Goal: Complete application form: Complete application form

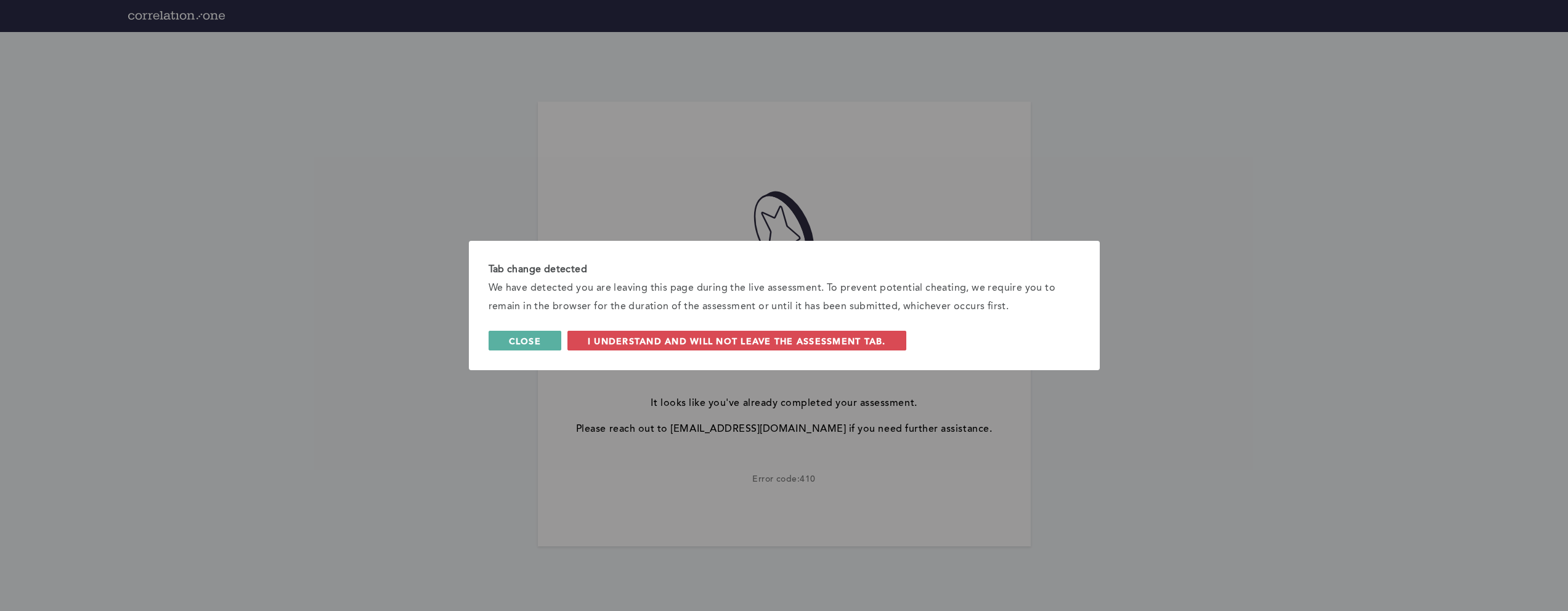
click at [525, 343] on span "Close" at bounding box center [525, 341] width 32 height 11
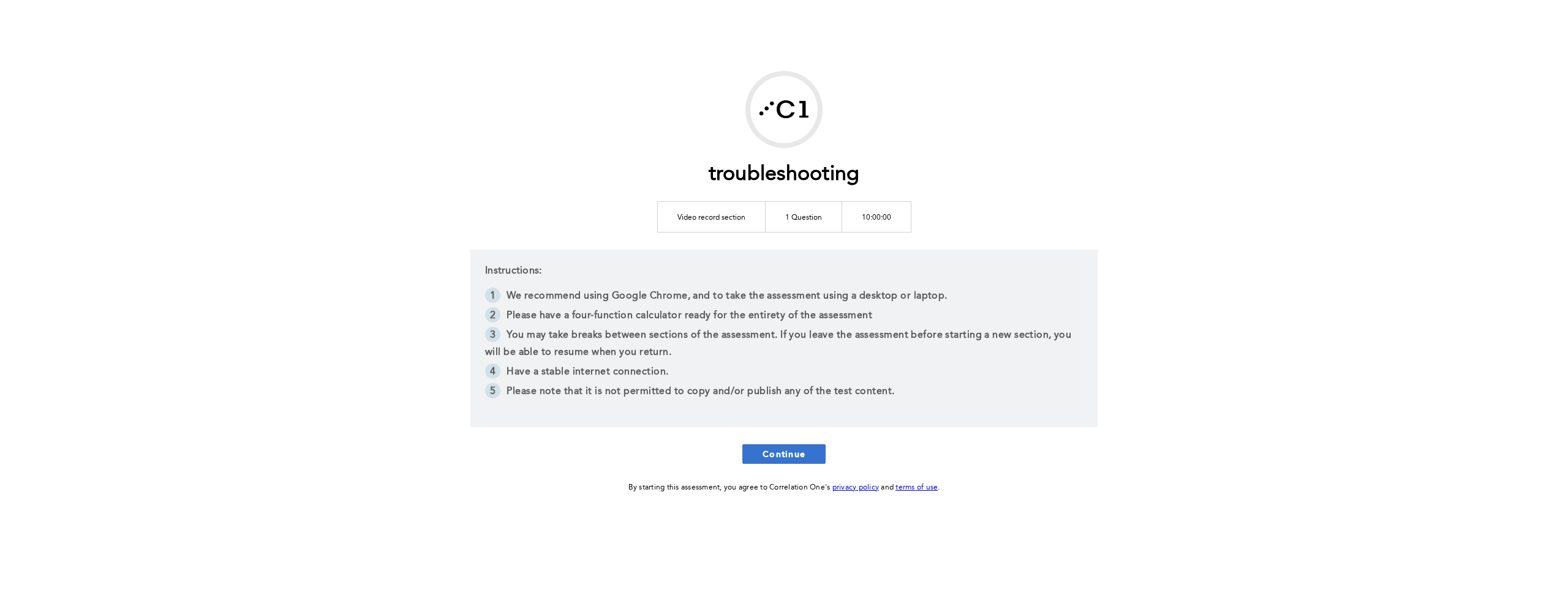
click at [769, 454] on span "Continue" at bounding box center [784, 454] width 43 height 11
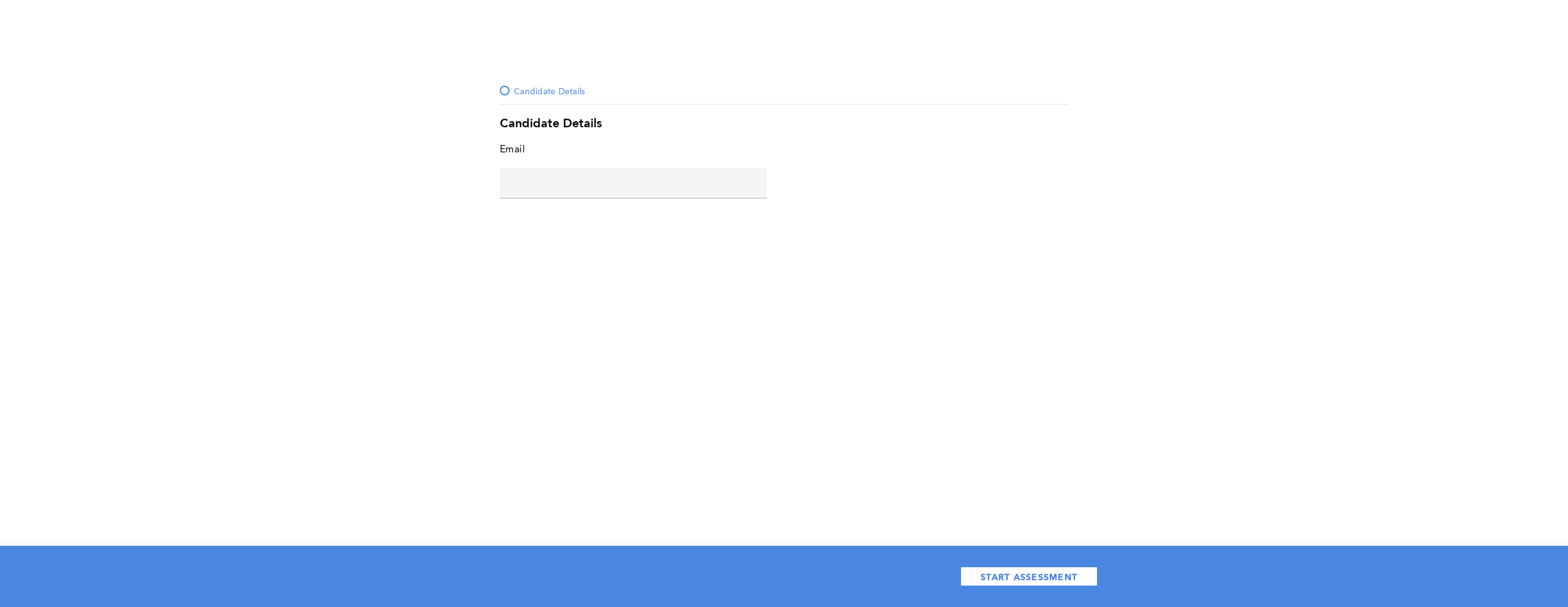
click at [534, 188] on input "text" at bounding box center [633, 183] width 267 height 30
type input "[EMAIL_ADDRESS][DOMAIN_NAME]"
click at [1080, 583] on button "START ASSESSMENT" at bounding box center [1029, 576] width 137 height 20
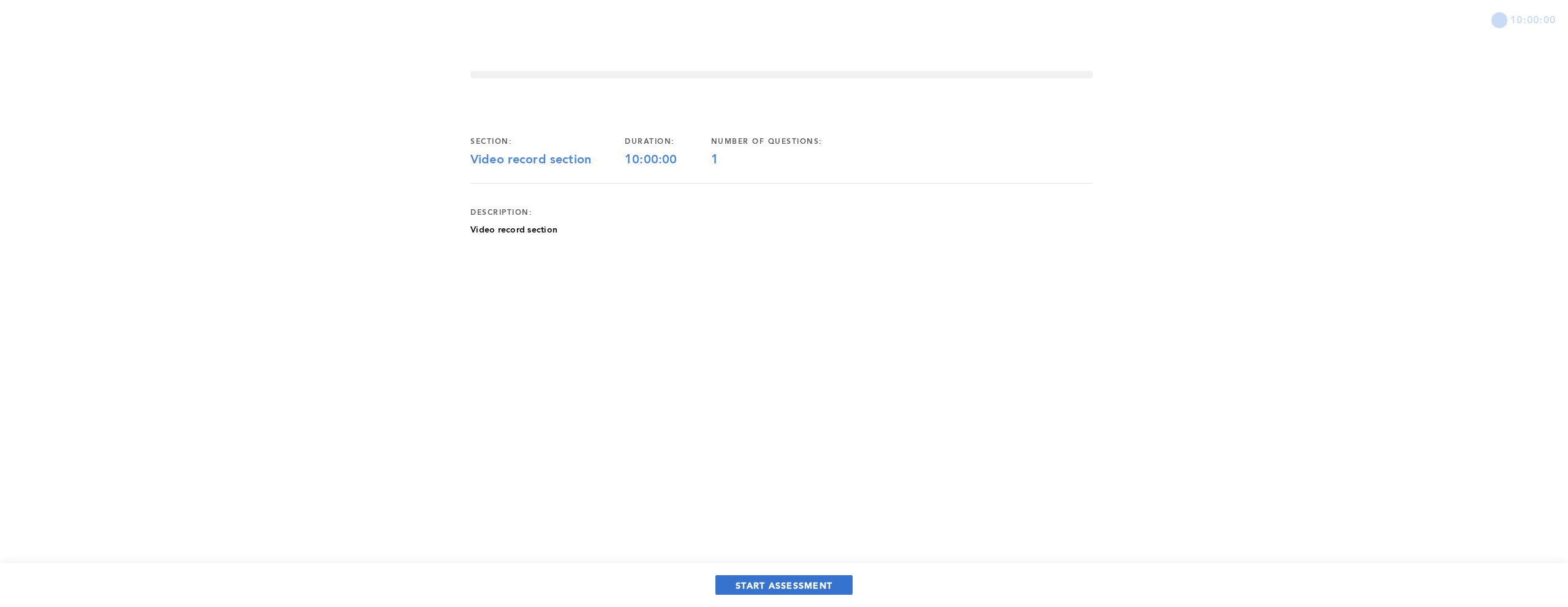
click at [764, 580] on span "START ASSESSMENT" at bounding box center [784, 586] width 97 height 11
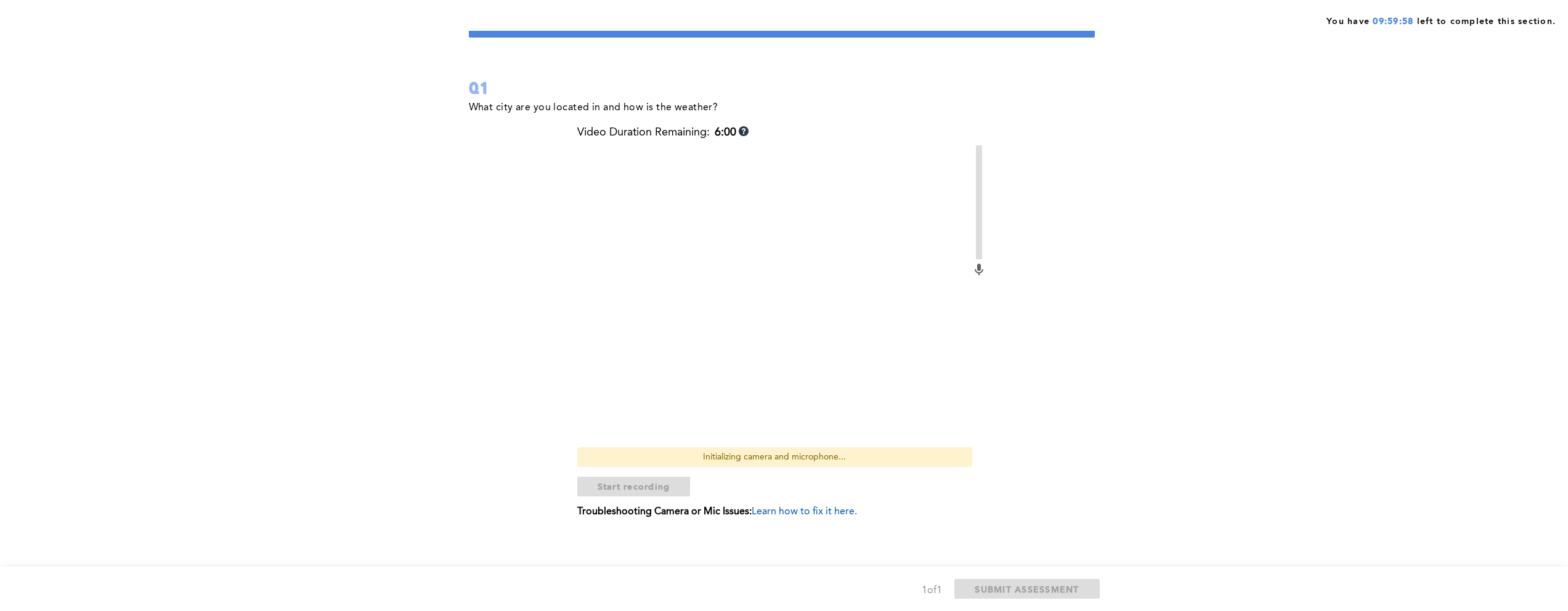
scroll to position [47, 0]
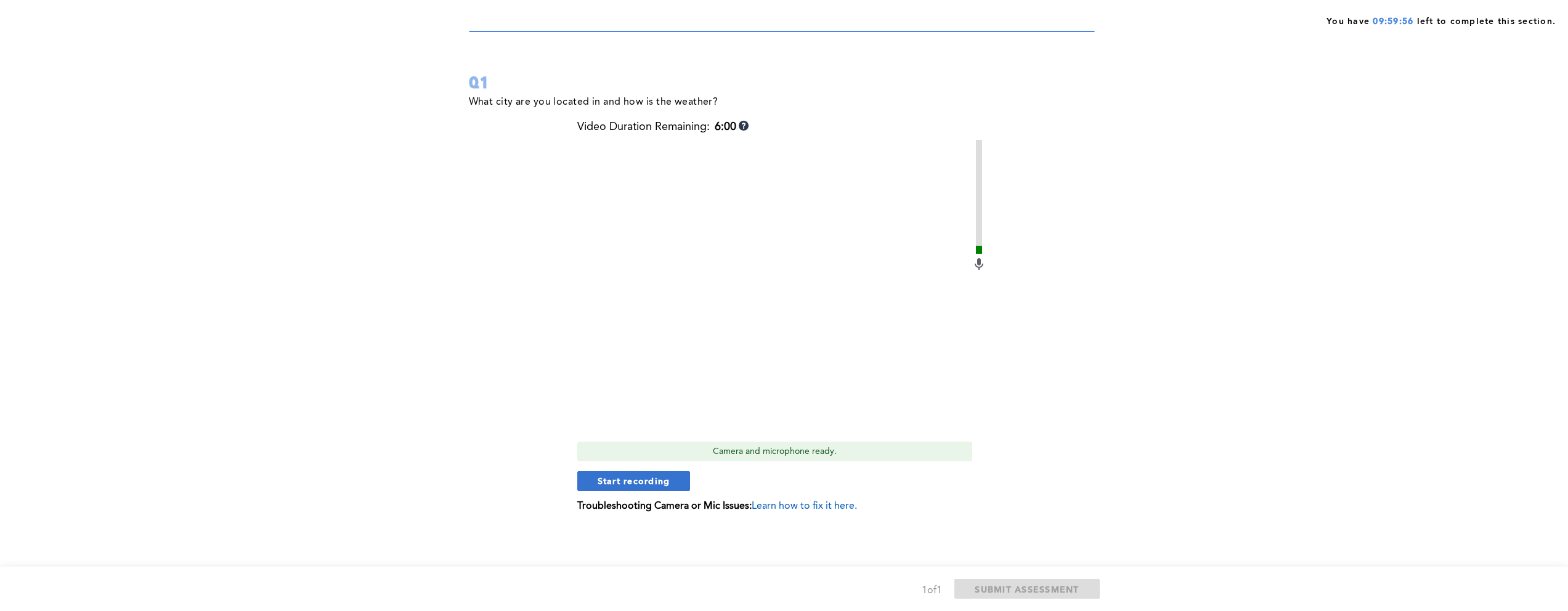
click at [662, 485] on span "Start recording" at bounding box center [634, 481] width 72 height 11
click at [660, 483] on span "Stop recording" at bounding box center [634, 481] width 72 height 11
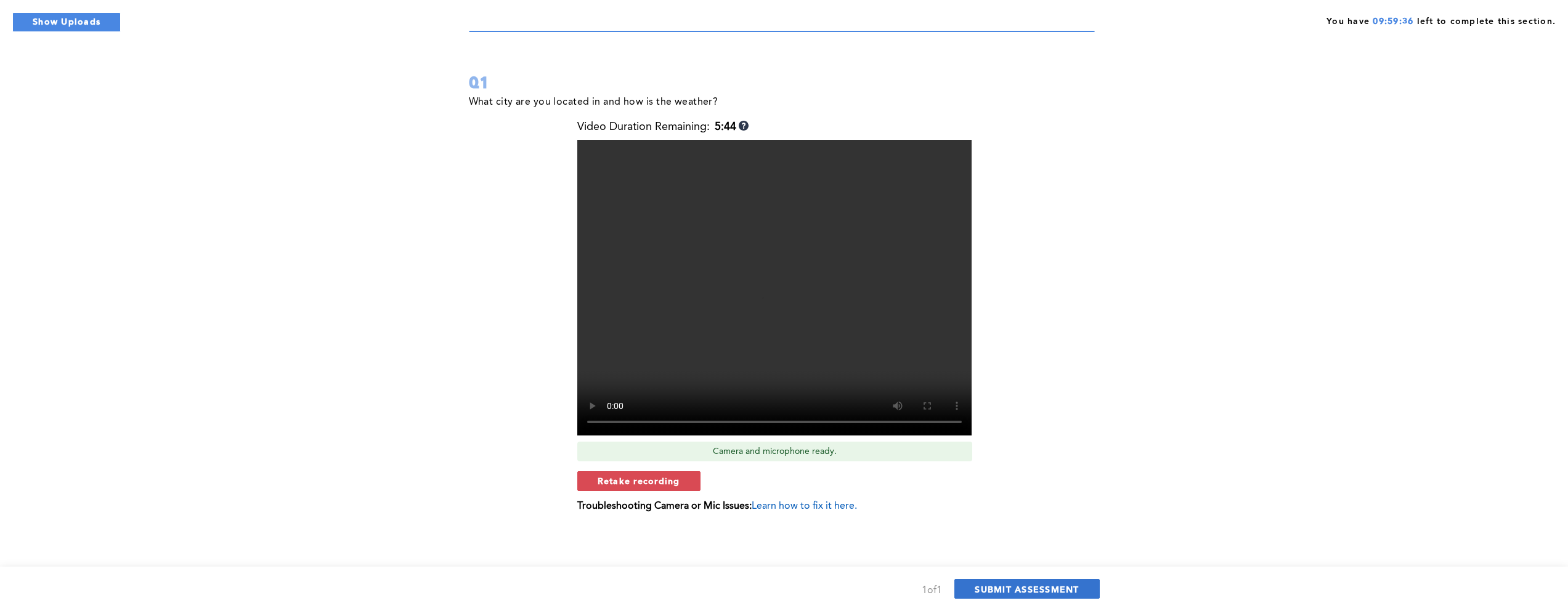
click at [1083, 594] on button "SUBMIT ASSESSMENT" at bounding box center [1027, 589] width 145 height 20
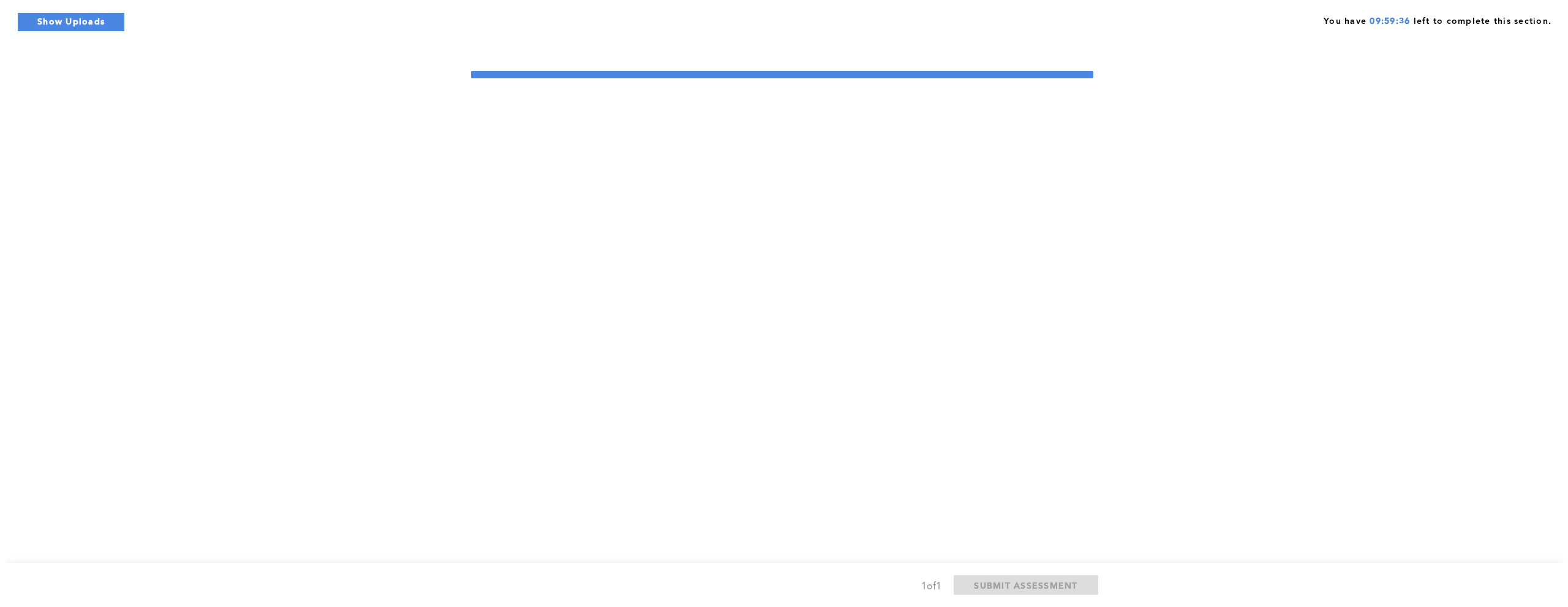
scroll to position [0, 0]
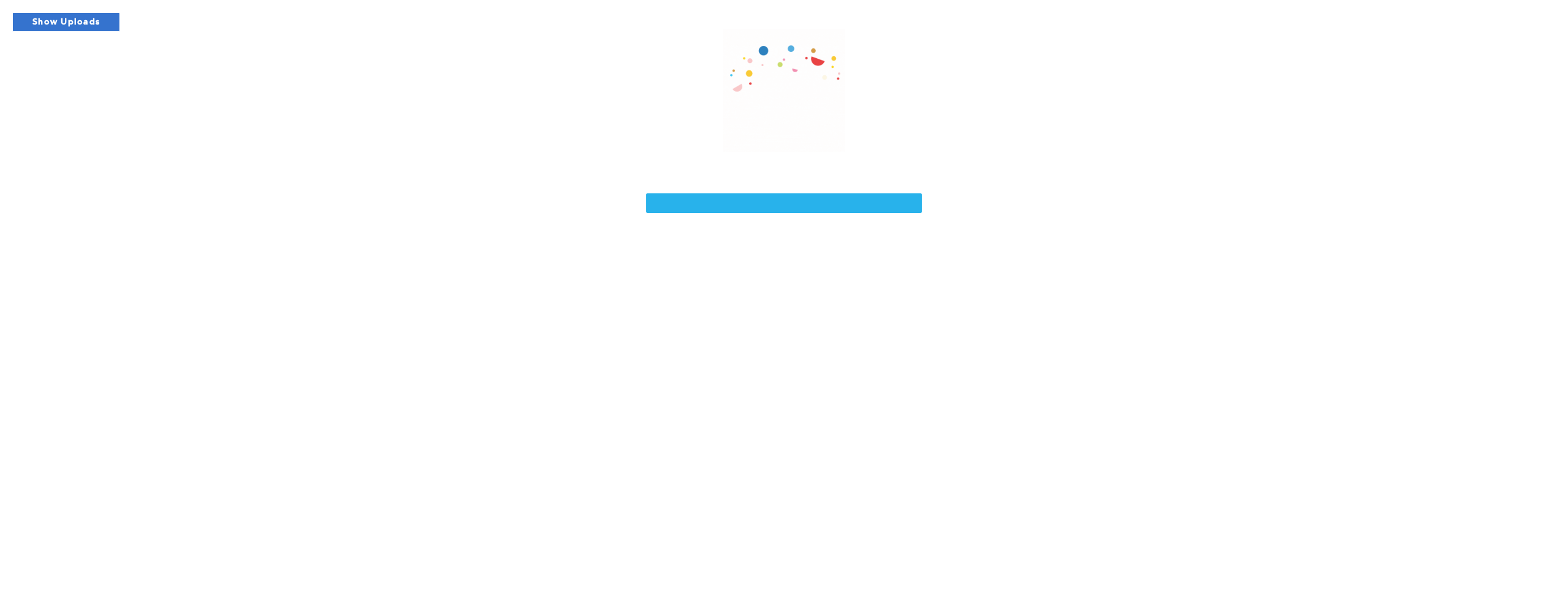
click at [88, 27] on button "Show Uploads" at bounding box center [66, 21] width 108 height 20
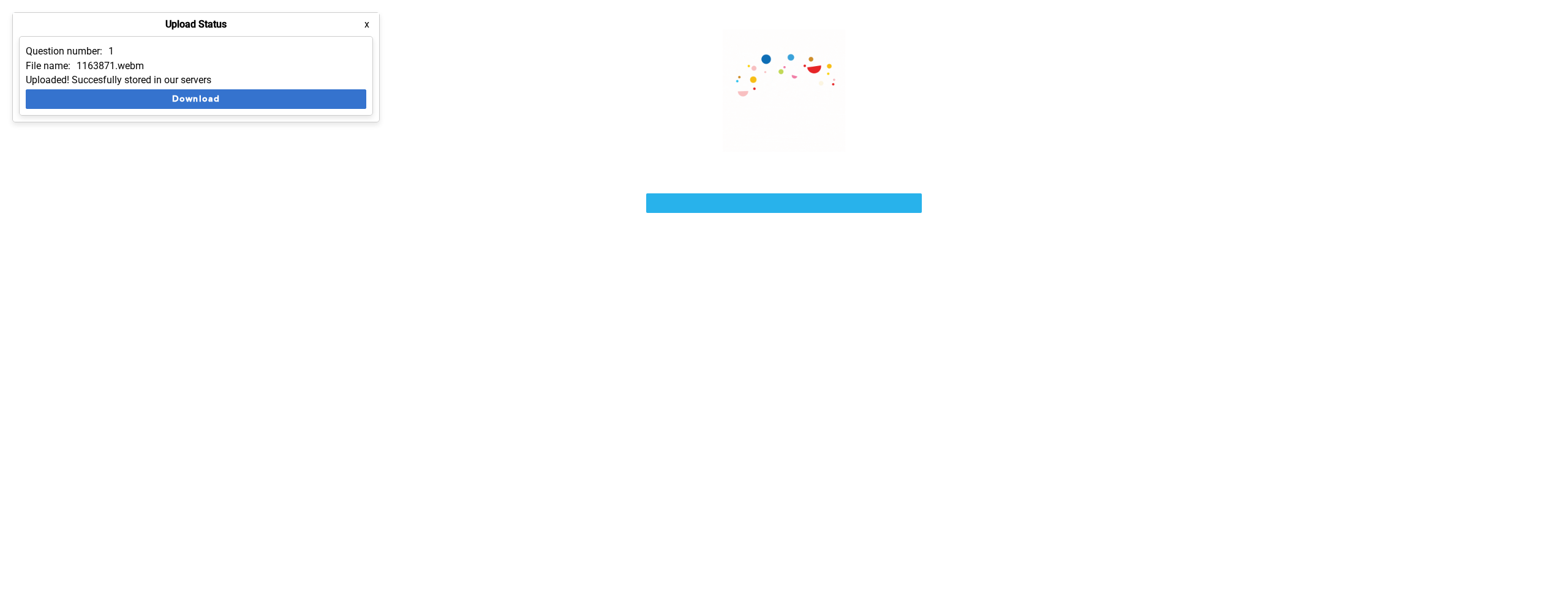
click at [177, 96] on button "Download" at bounding box center [196, 99] width 340 height 20
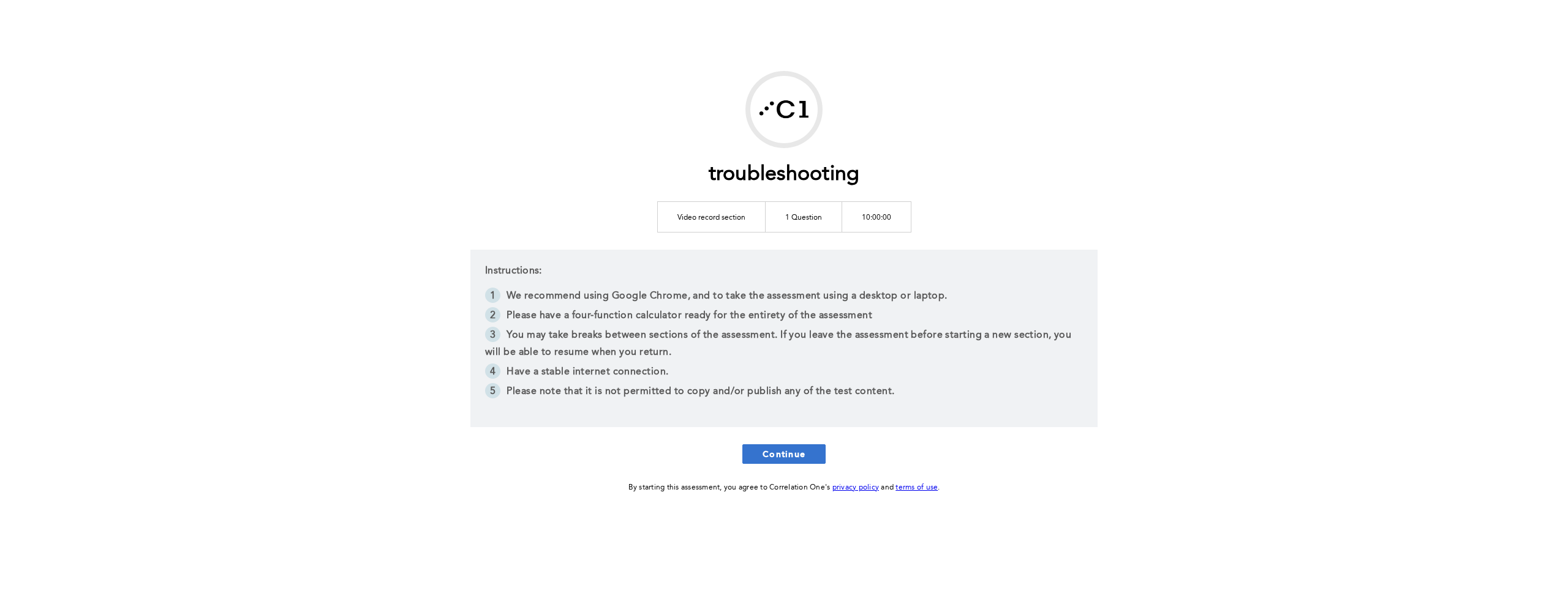
click at [793, 444] on button "Continue" at bounding box center [784, 454] width 83 height 20
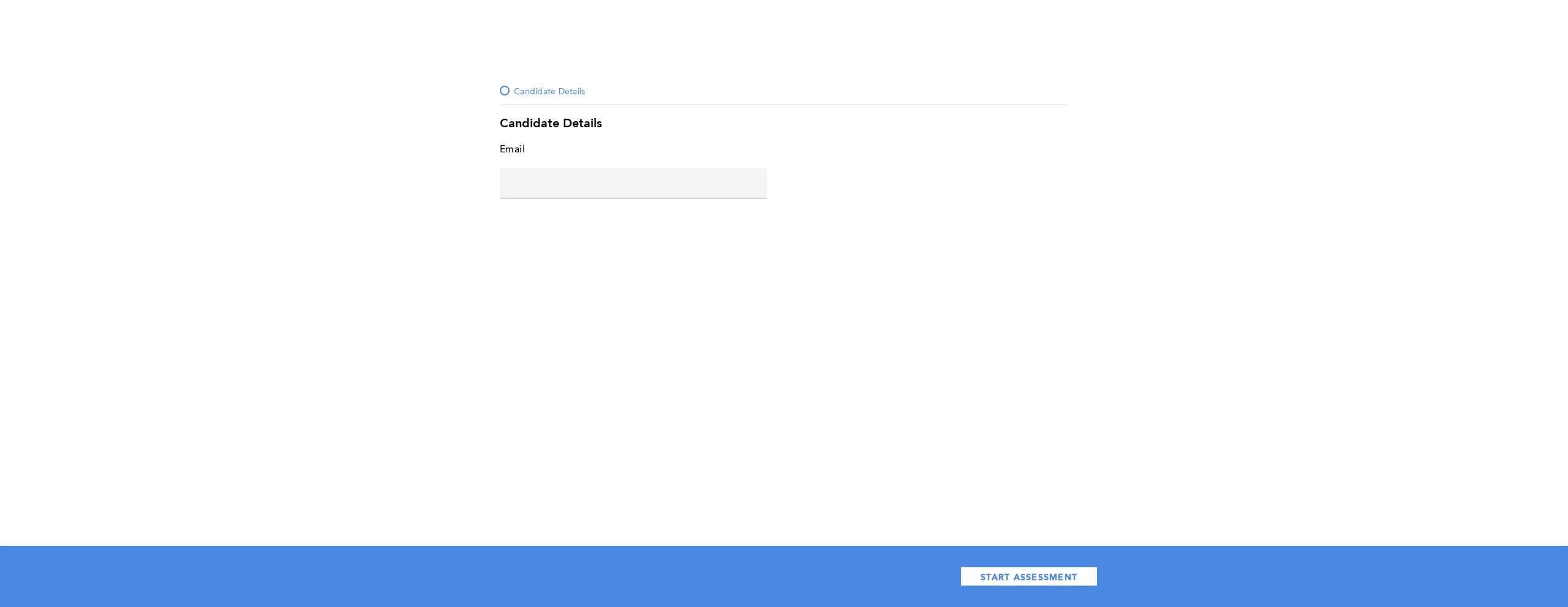
click at [632, 190] on input "text" at bounding box center [633, 183] width 267 height 30
type input "gui@long.com"
click at [1065, 582] on span "START ASSESSMENT" at bounding box center [1029, 577] width 97 height 11
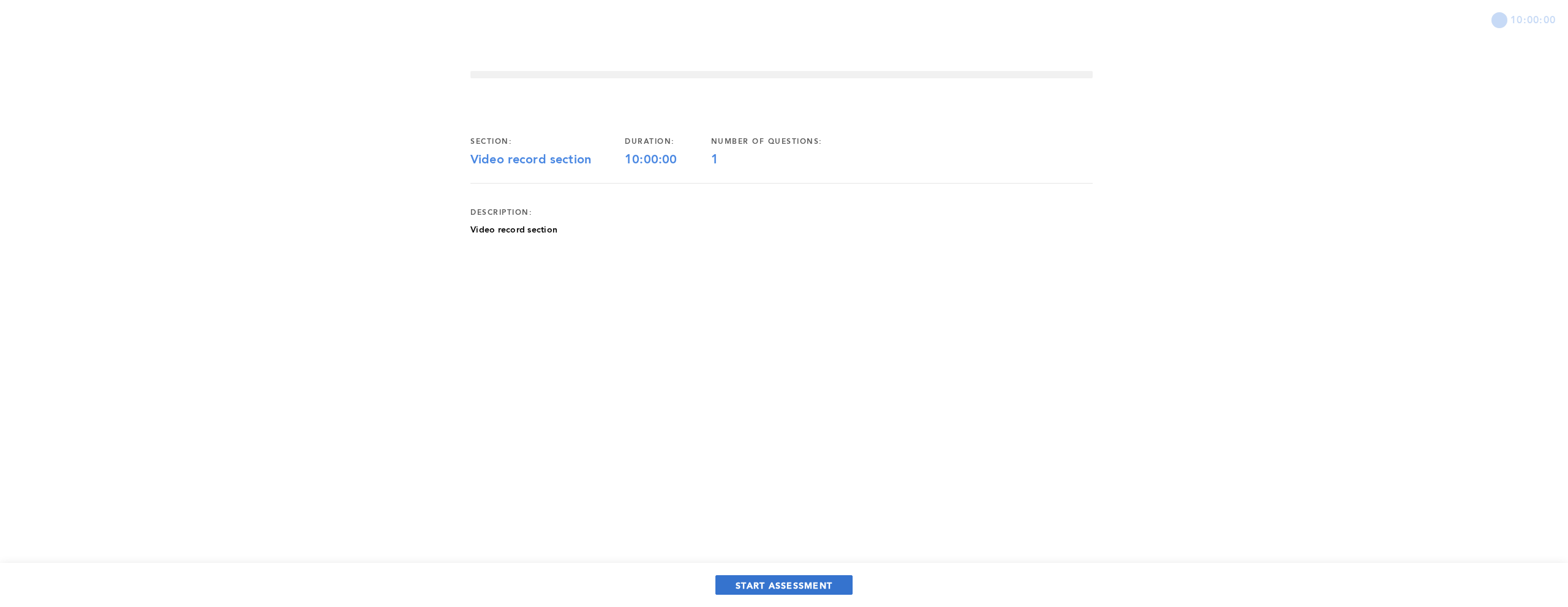
click at [813, 591] on button "START ASSESSMENT" at bounding box center [784, 585] width 137 height 20
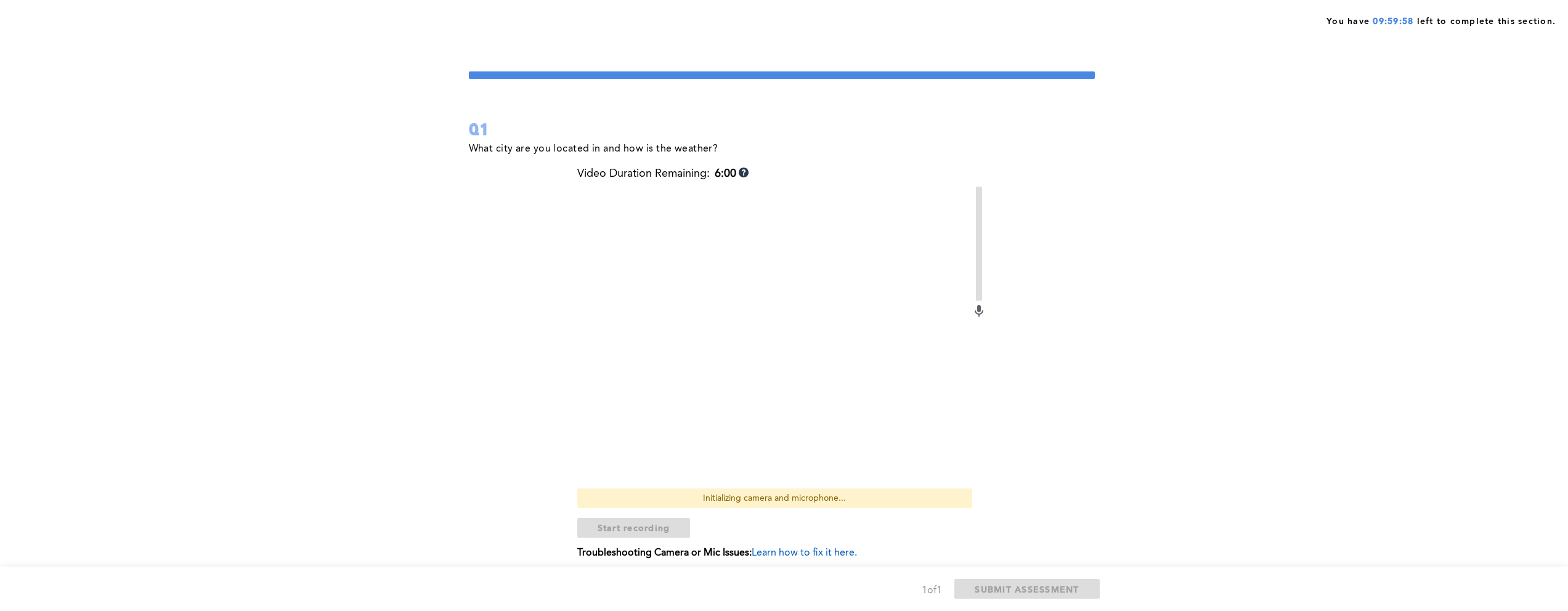
click at [1125, 267] on div "You have 09:59:58 left to complete this section. Q1 What city are you located i…" at bounding box center [784, 329] width 1568 height 658
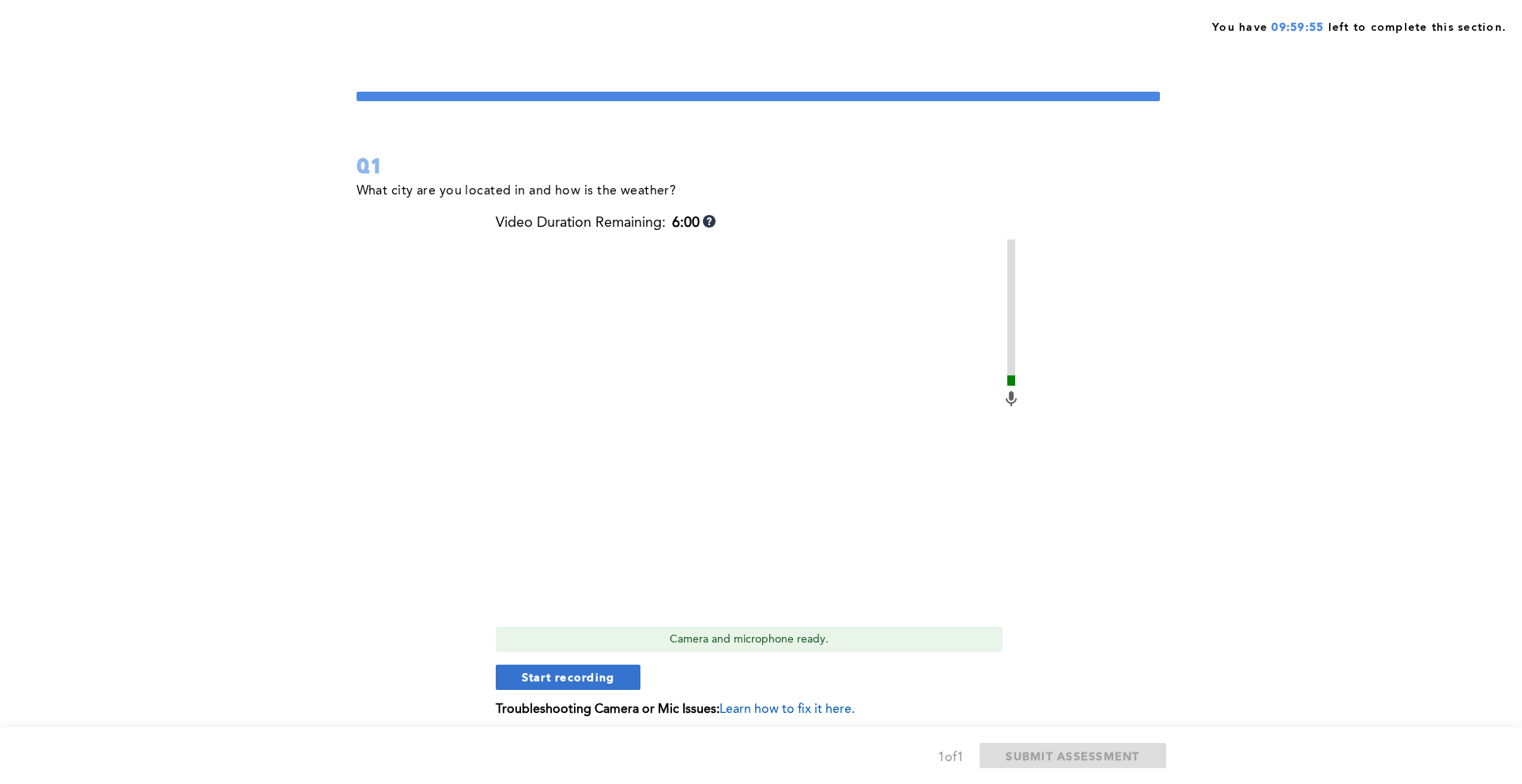
click at [611, 684] on span "Start recording" at bounding box center [568, 677] width 93 height 15
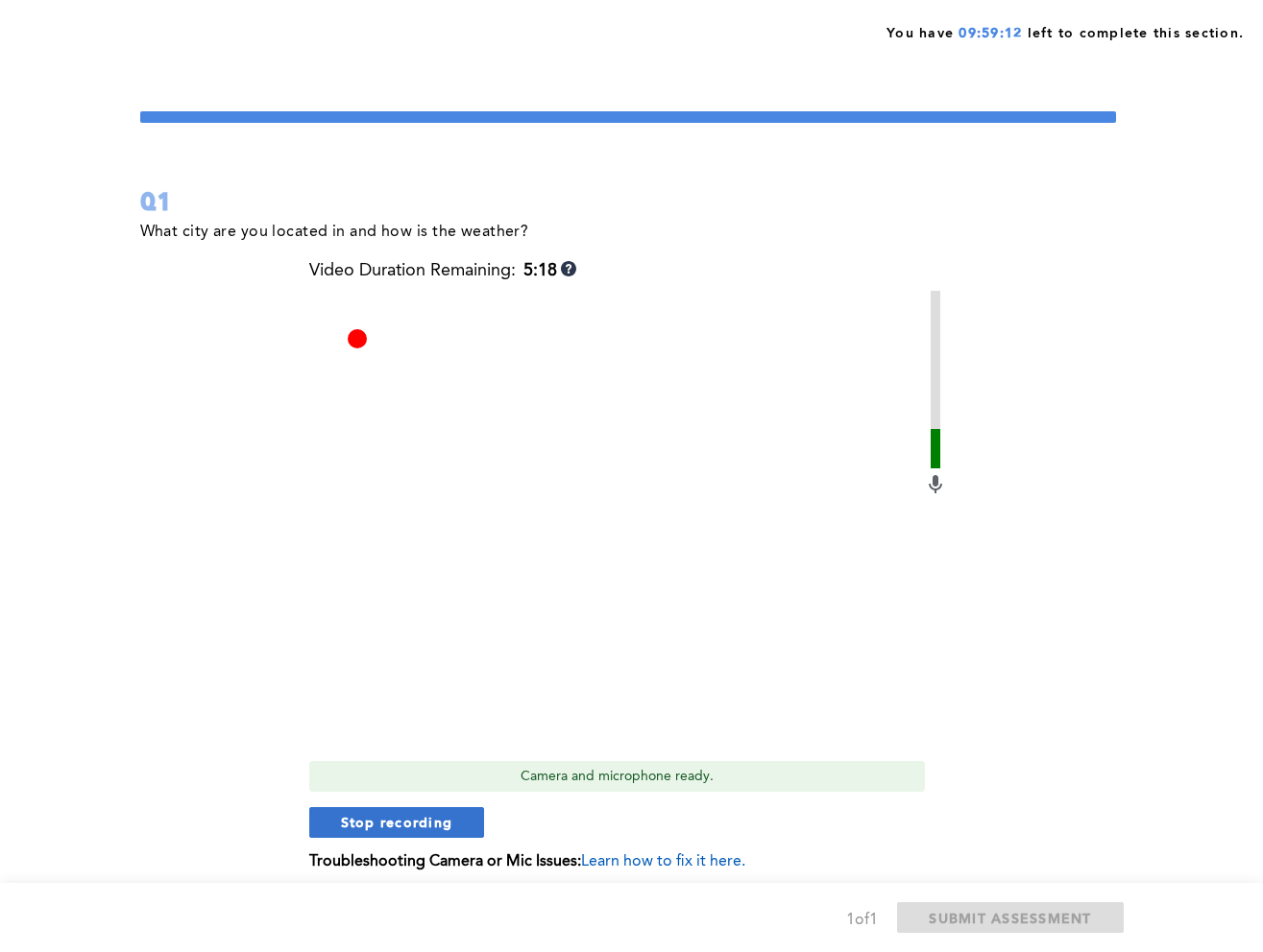
click at [446, 834] on button "Stop recording" at bounding box center [397, 822] width 176 height 31
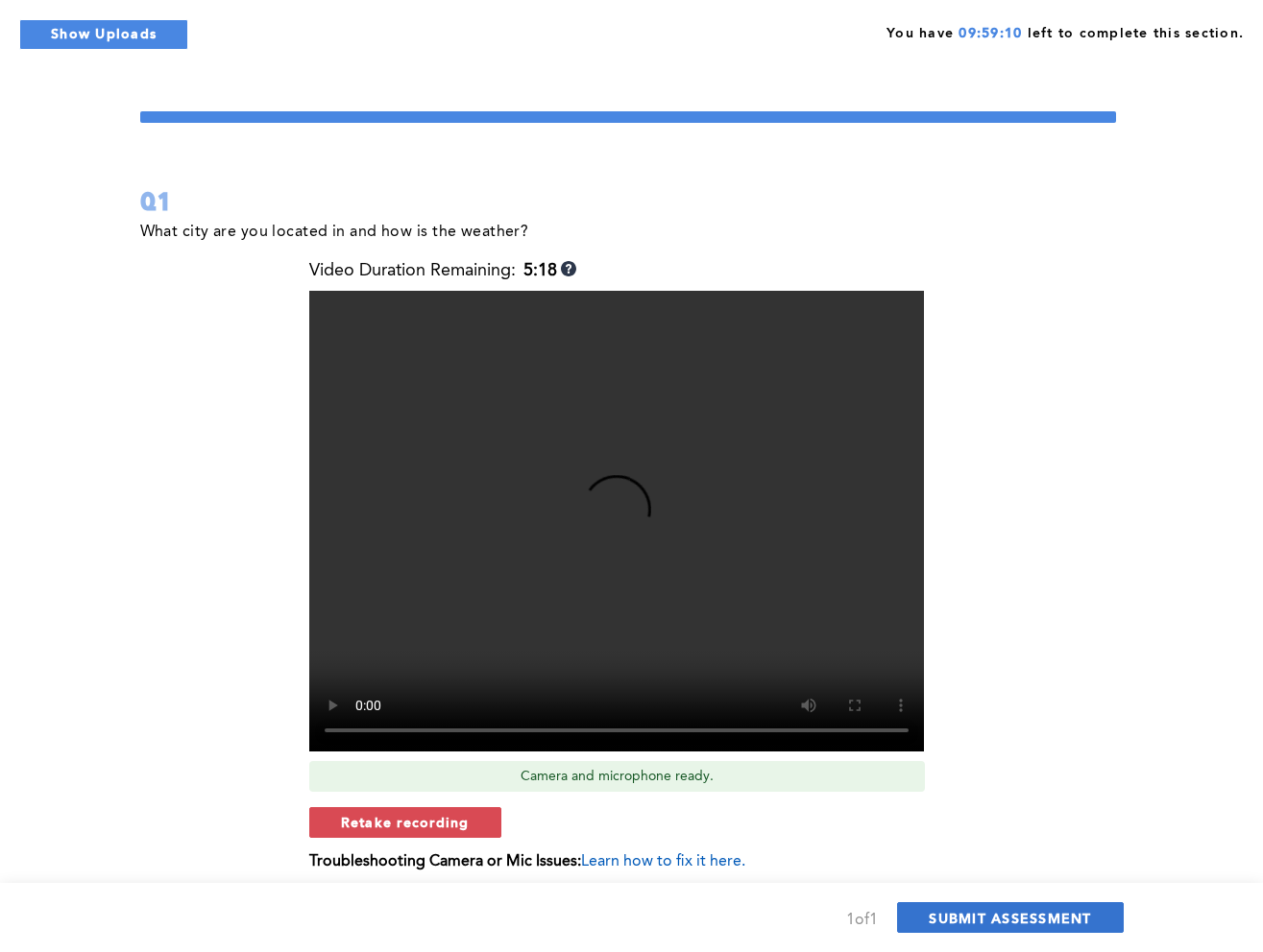
click at [947, 911] on span "SUBMIT ASSESSMENT" at bounding box center [1010, 918] width 162 height 18
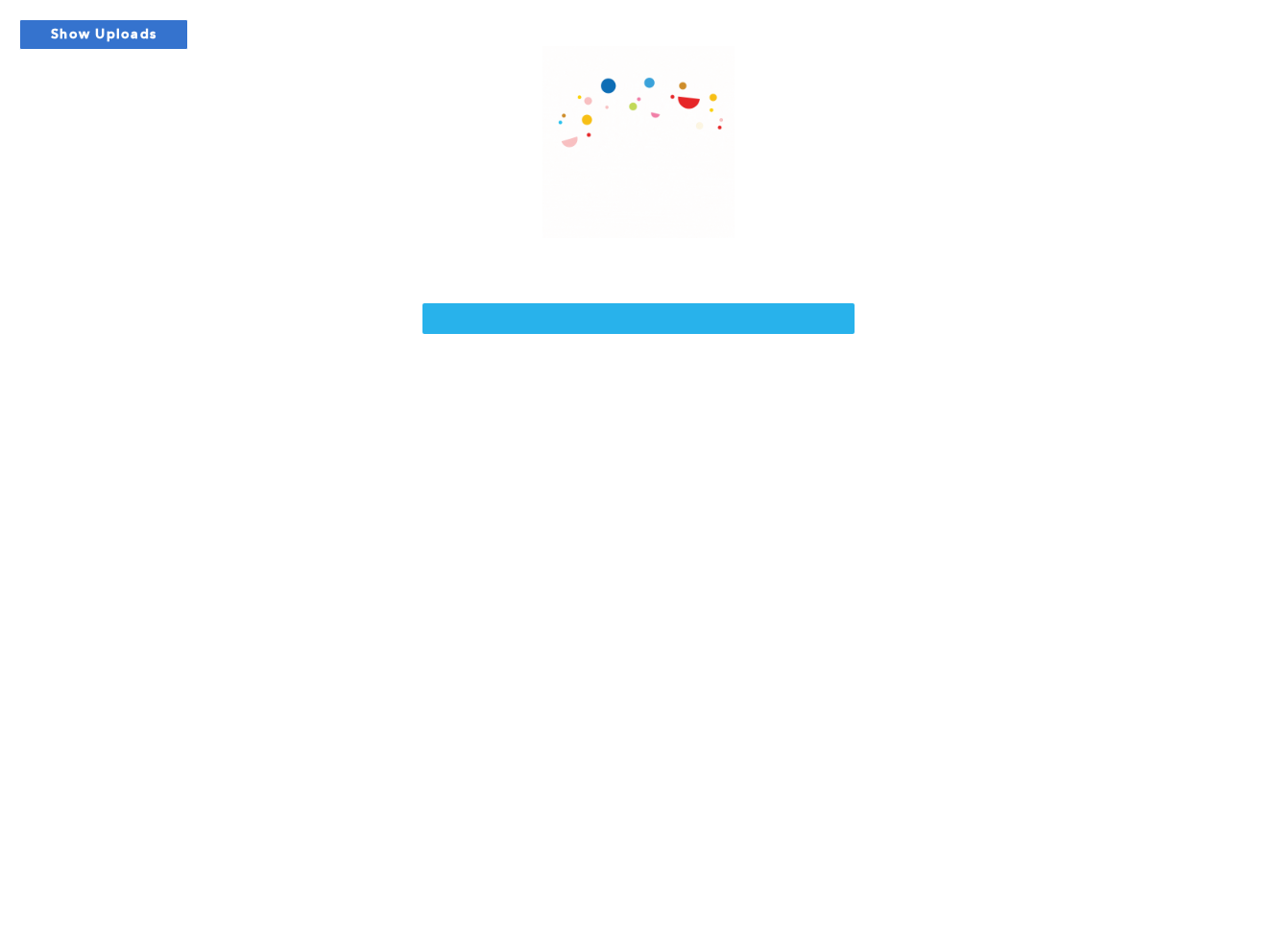
click at [127, 24] on button "Show Uploads" at bounding box center [103, 34] width 169 height 31
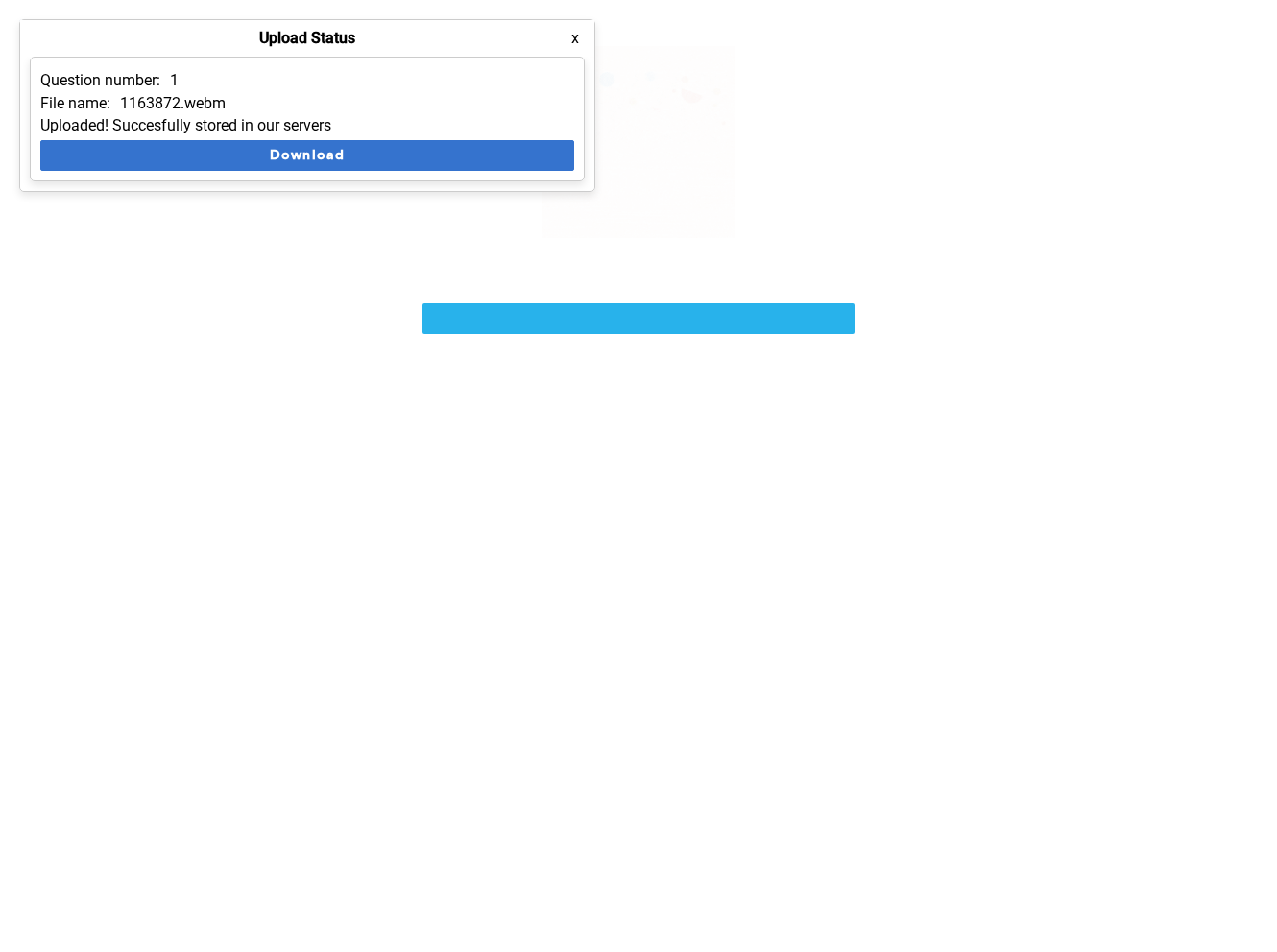
click at [229, 158] on button "Download" at bounding box center [307, 155] width 534 height 31
